Goal: Task Accomplishment & Management: Manage account settings

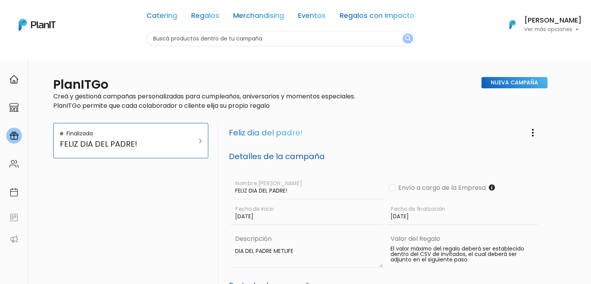
click at [225, 36] on input "text" at bounding box center [281, 38] width 268 height 15
click at [555, 23] on h6 "[PERSON_NAME]" at bounding box center [553, 20] width 58 height 7
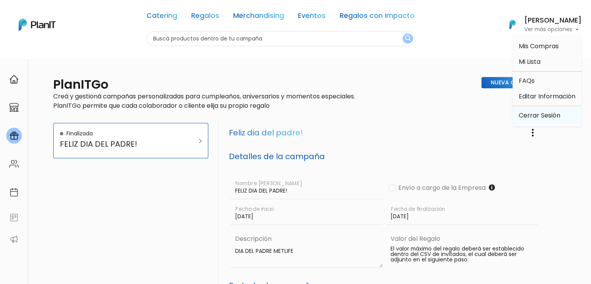
click at [527, 112] on link "Cerrar Sesión" at bounding box center [547, 116] width 69 height 16
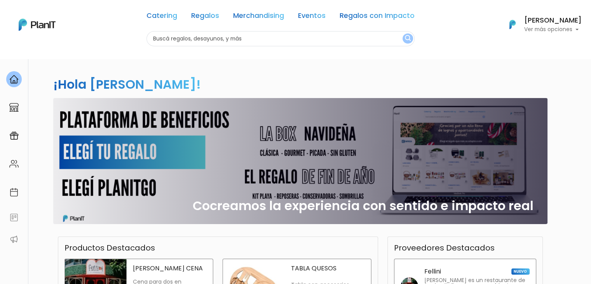
click at [570, 21] on h6 "[PERSON_NAME]" at bounding box center [553, 20] width 58 height 7
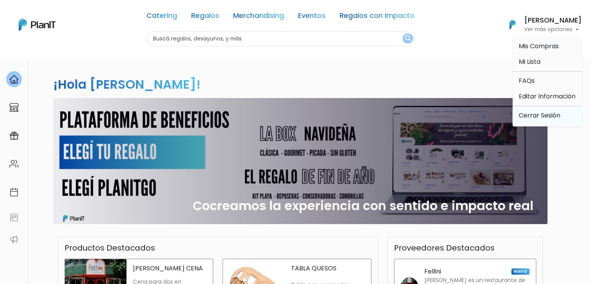
click at [531, 119] on link "Cerrar Sesión" at bounding box center [547, 116] width 69 height 16
